Goal: Check status

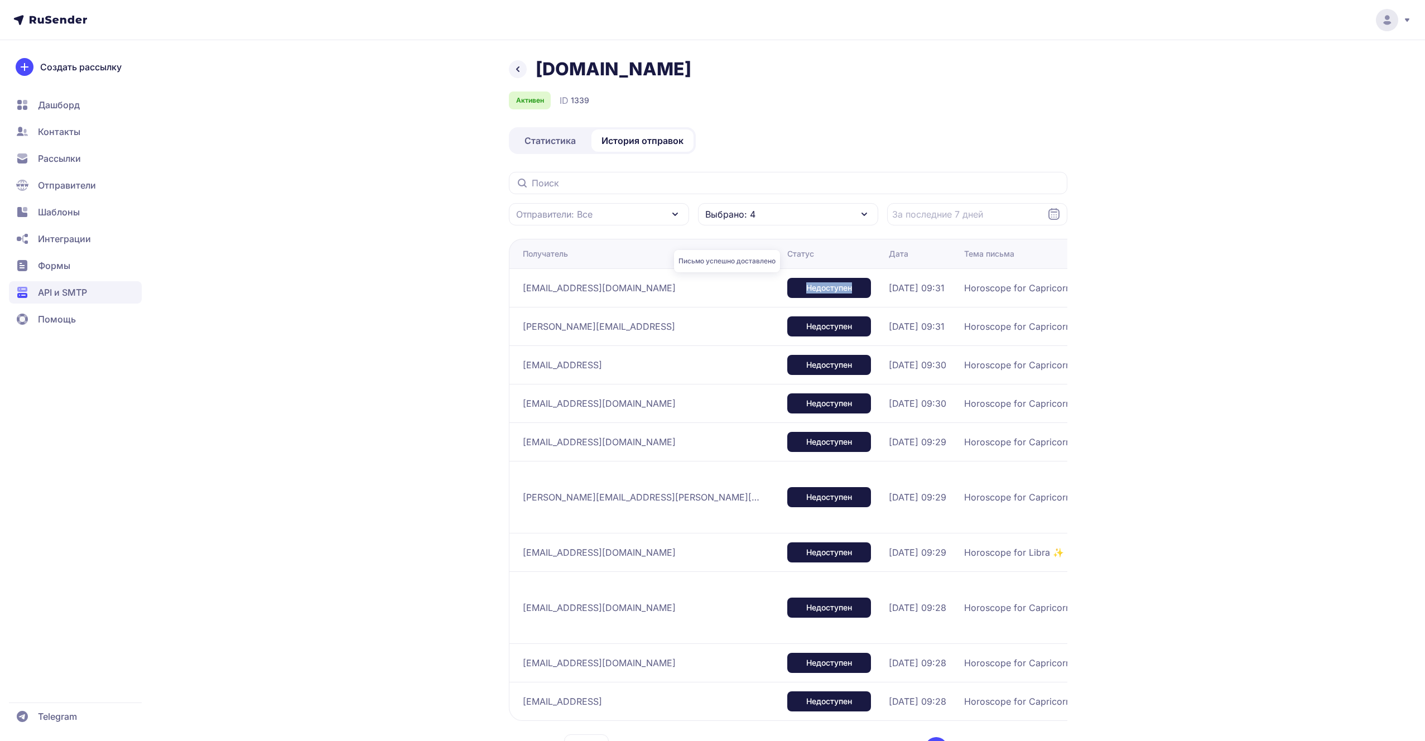
drag, startPoint x: 764, startPoint y: 287, endPoint x: 691, endPoint y: 287, distance: 72.5
click at [787, 287] on div "Недоступен" at bounding box center [829, 288] width 84 height 20
click at [787, 289] on div "Недоступен" at bounding box center [829, 288] width 84 height 20
